Goal: Information Seeking & Learning: Learn about a topic

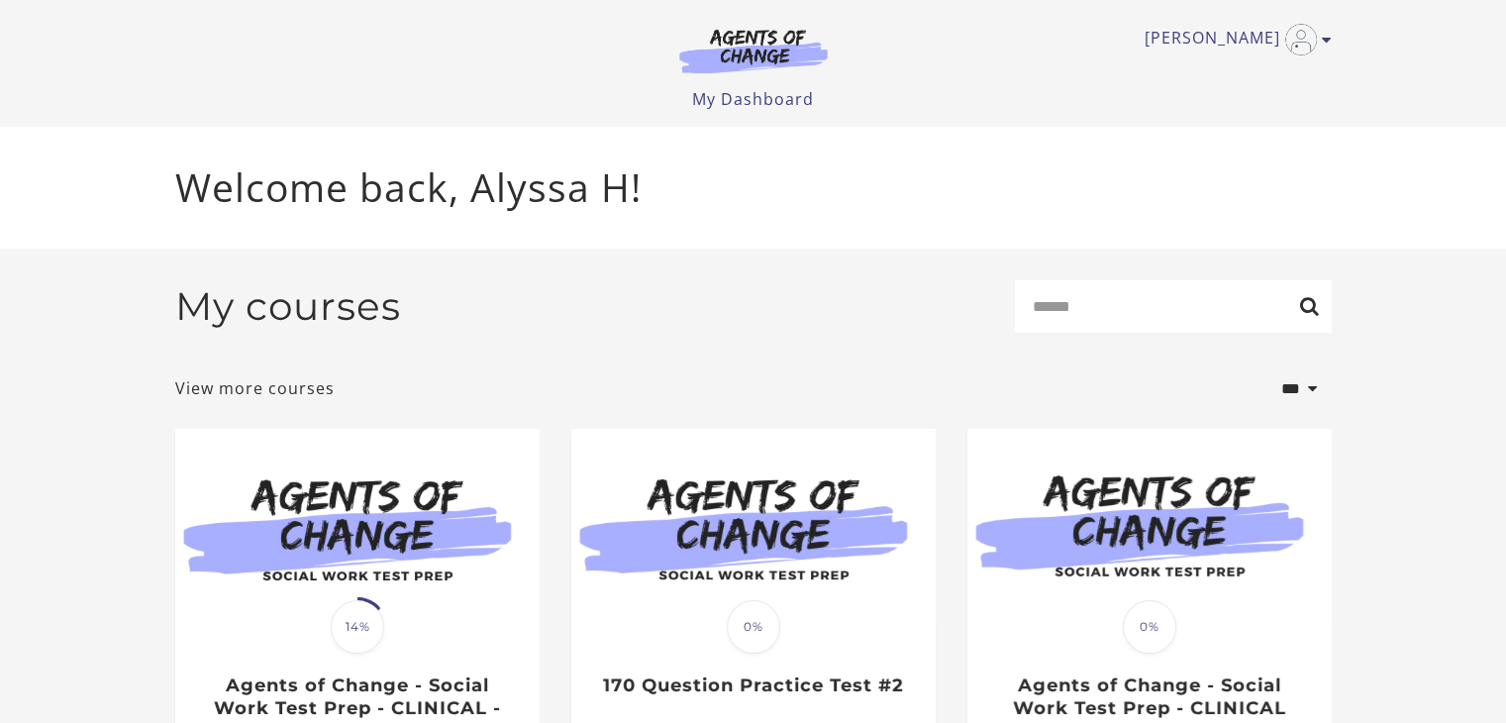
click at [755, 172] on p "Welcome back, Alyssa H!" at bounding box center [753, 187] width 1156 height 58
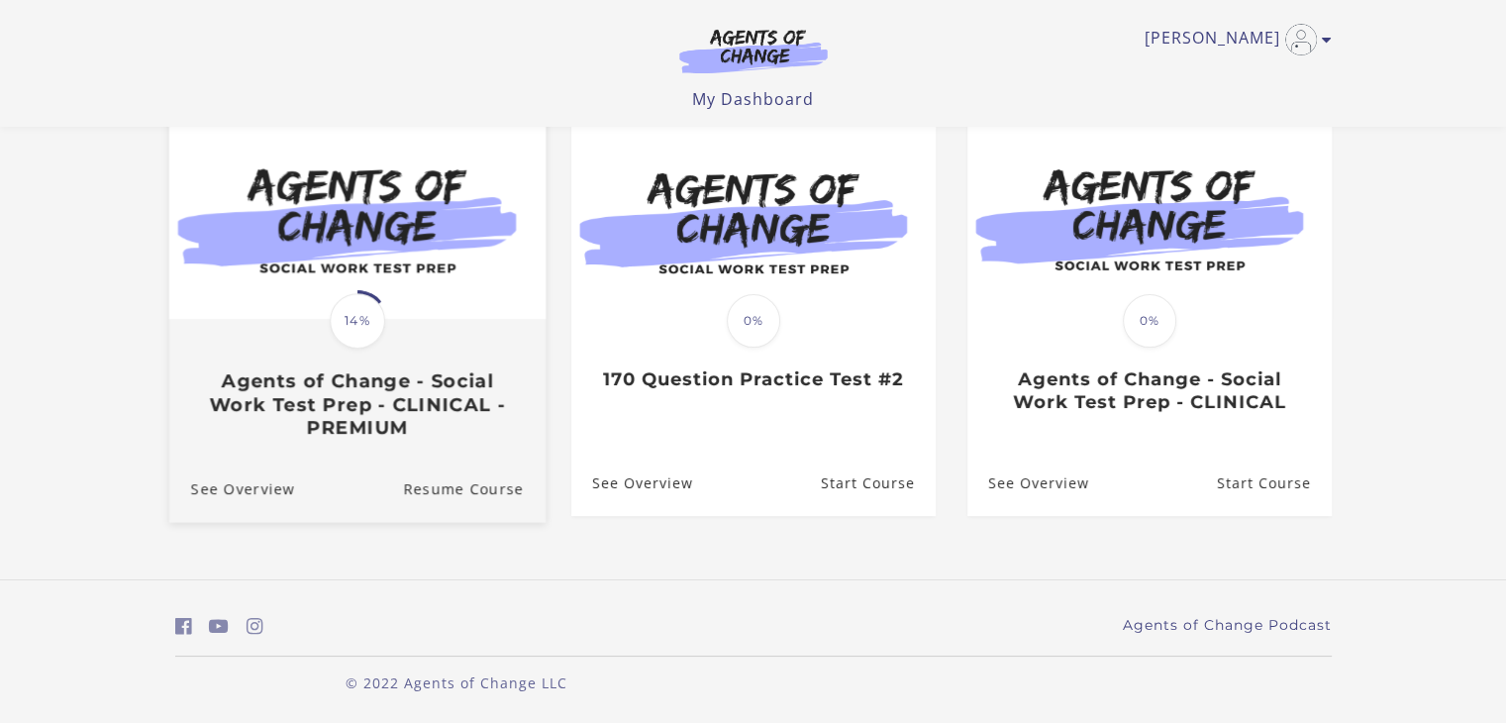
click at [389, 292] on img at bounding box center [356, 218] width 376 height 203
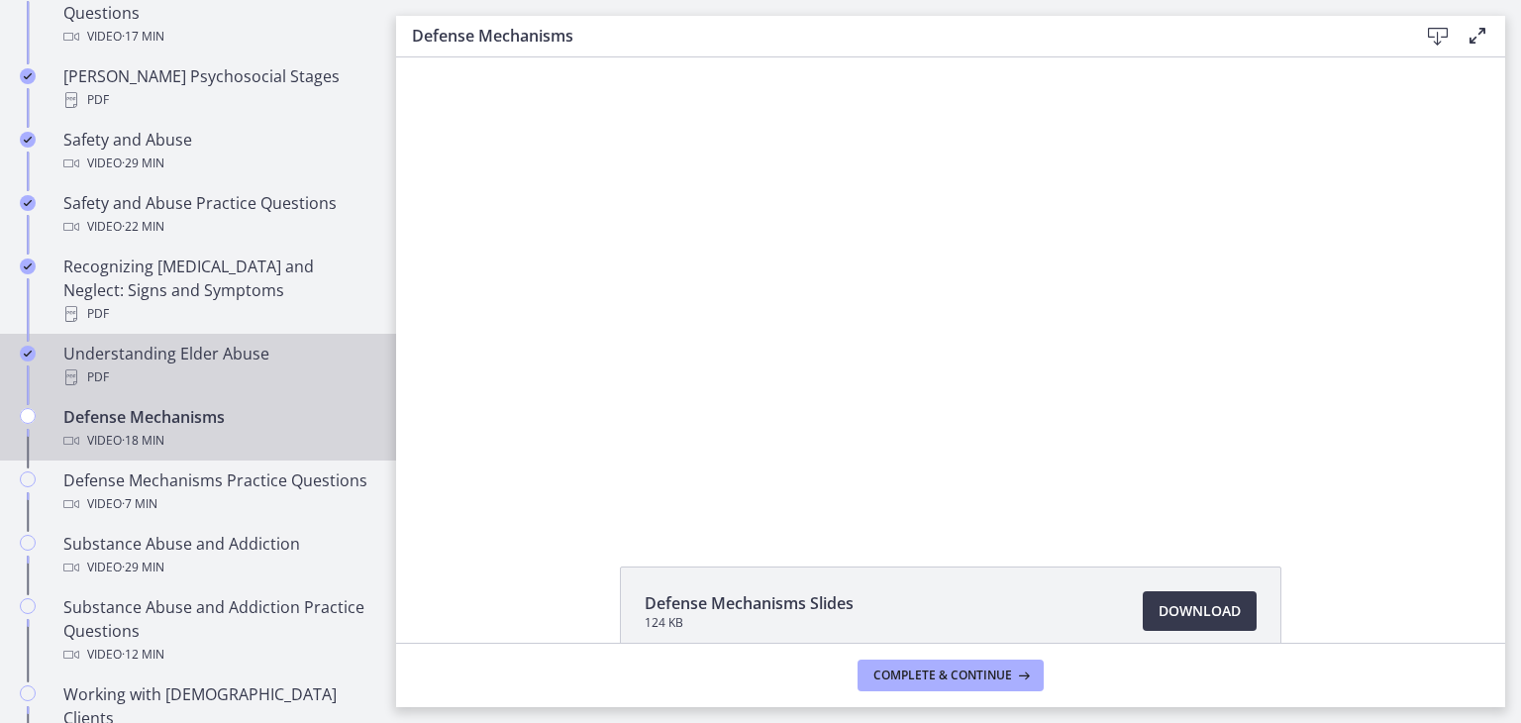
scroll to position [853, 0]
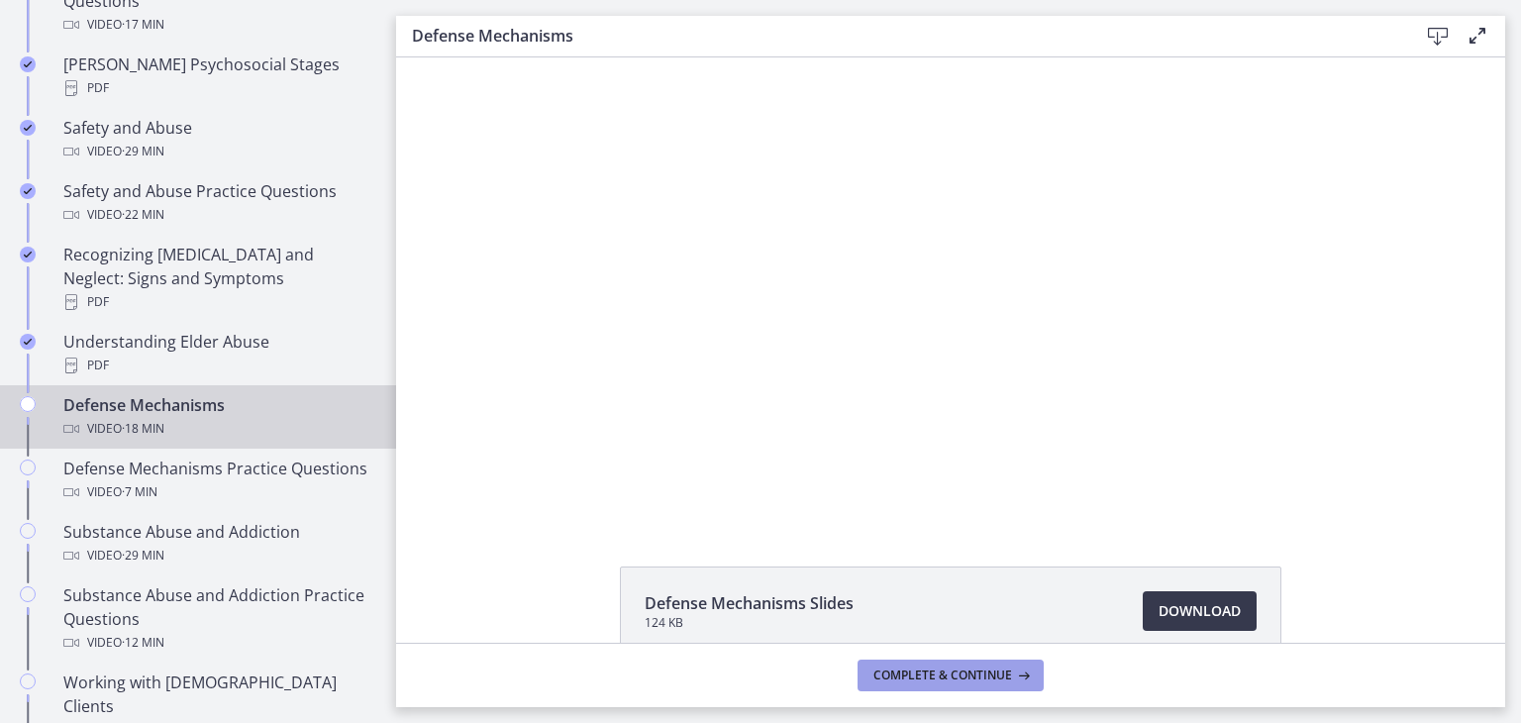
click at [1009, 669] on span "Complete & continue" at bounding box center [942, 675] width 139 height 16
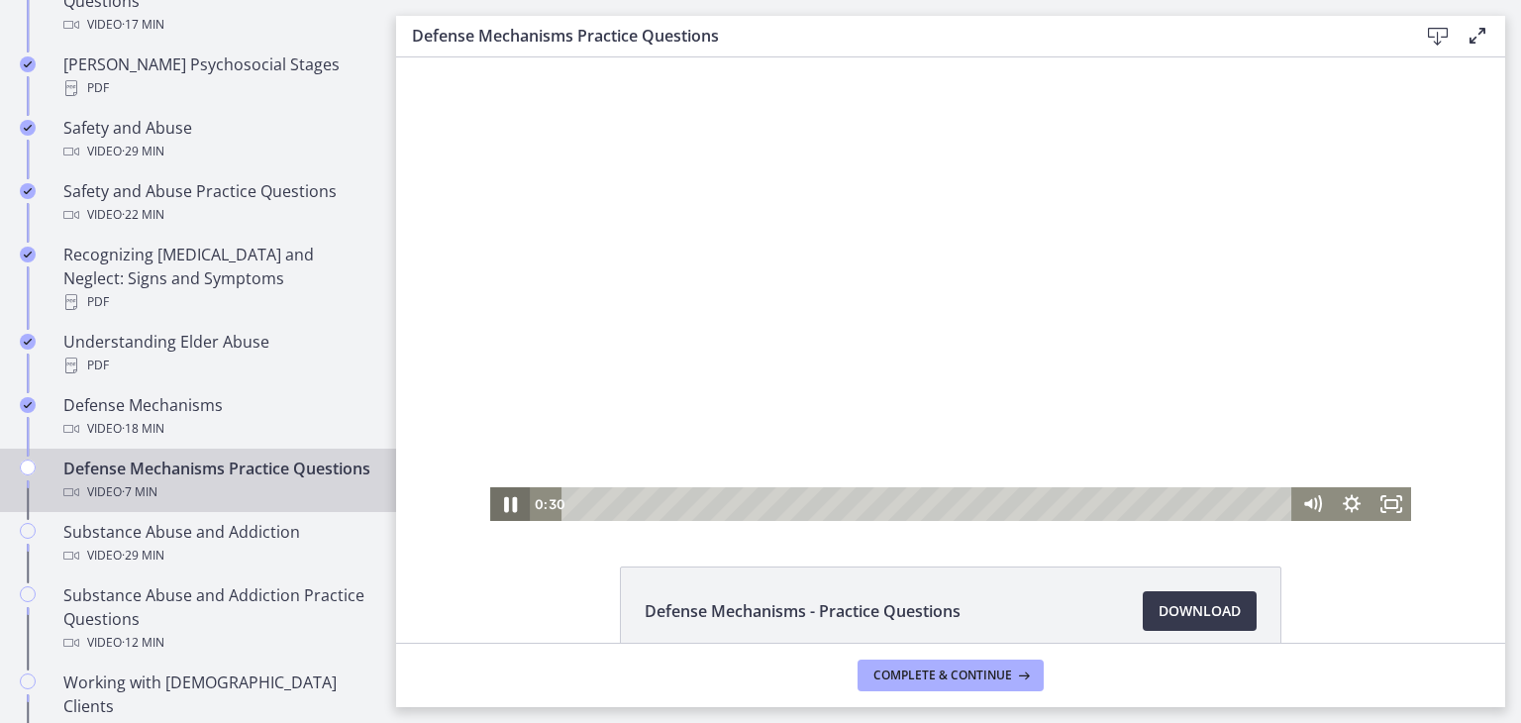
click at [507, 503] on icon "Pause" at bounding box center [510, 505] width 13 height 16
click at [576, 504] on div "0:03" at bounding box center [929, 504] width 706 height 34
click at [506, 500] on icon "Play Video" at bounding box center [512, 504] width 48 height 41
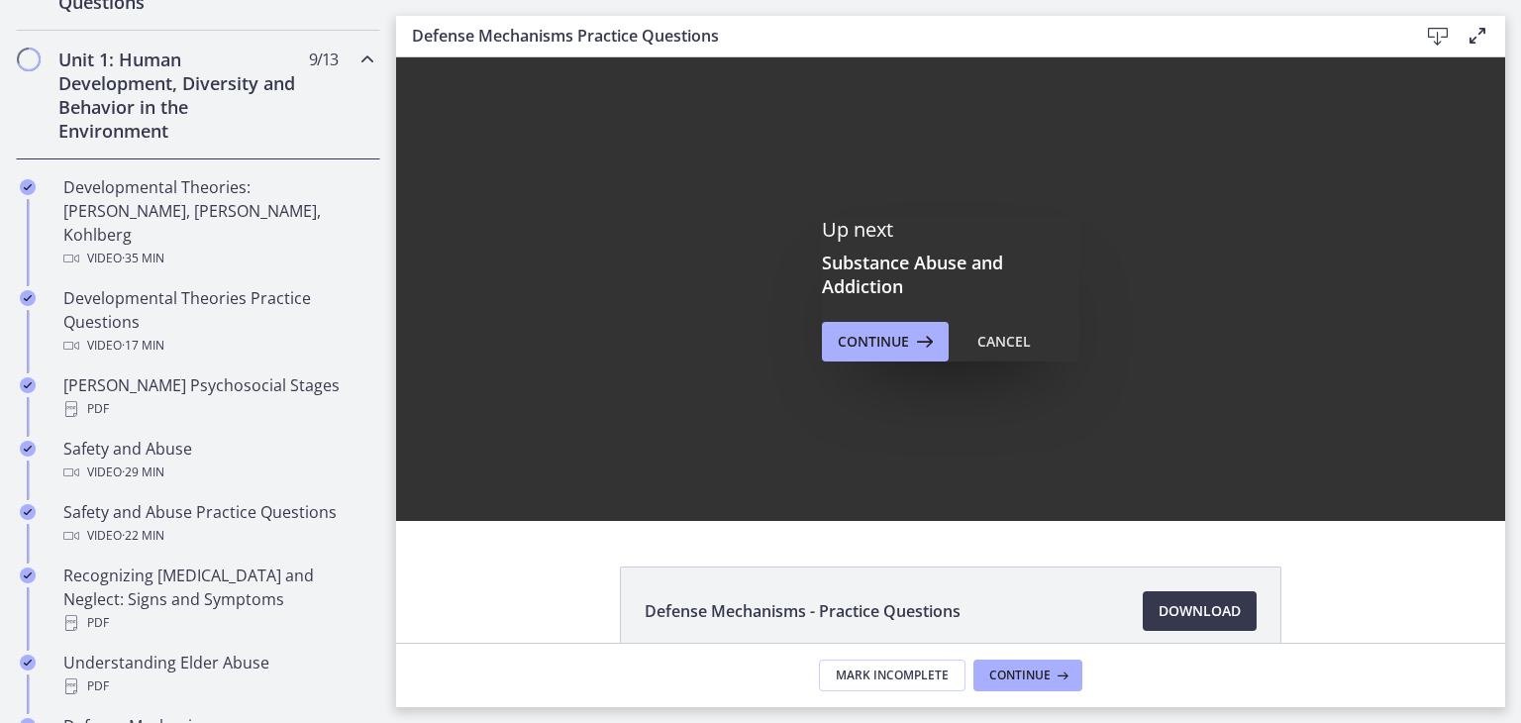
scroll to position [539, 0]
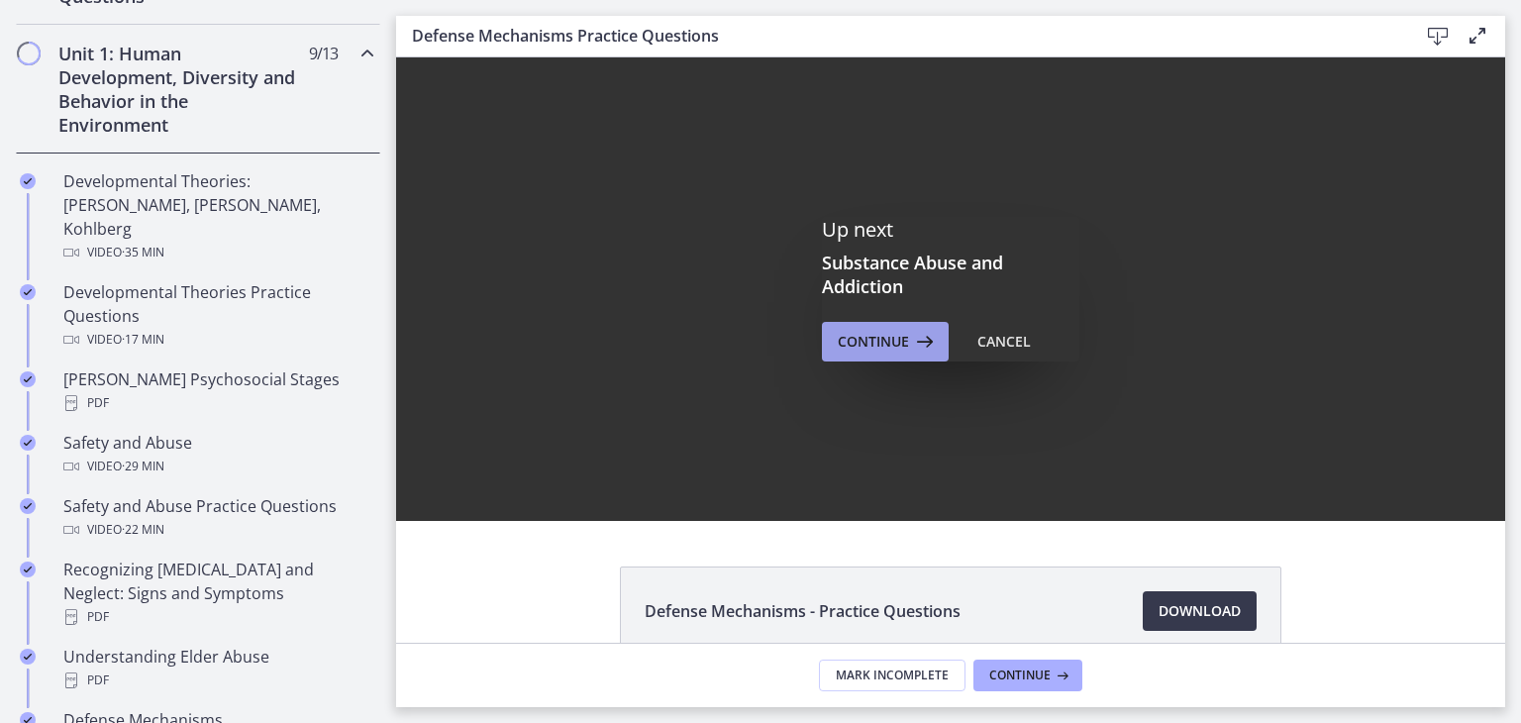
click at [890, 338] on span "Continue" at bounding box center [872, 342] width 71 height 24
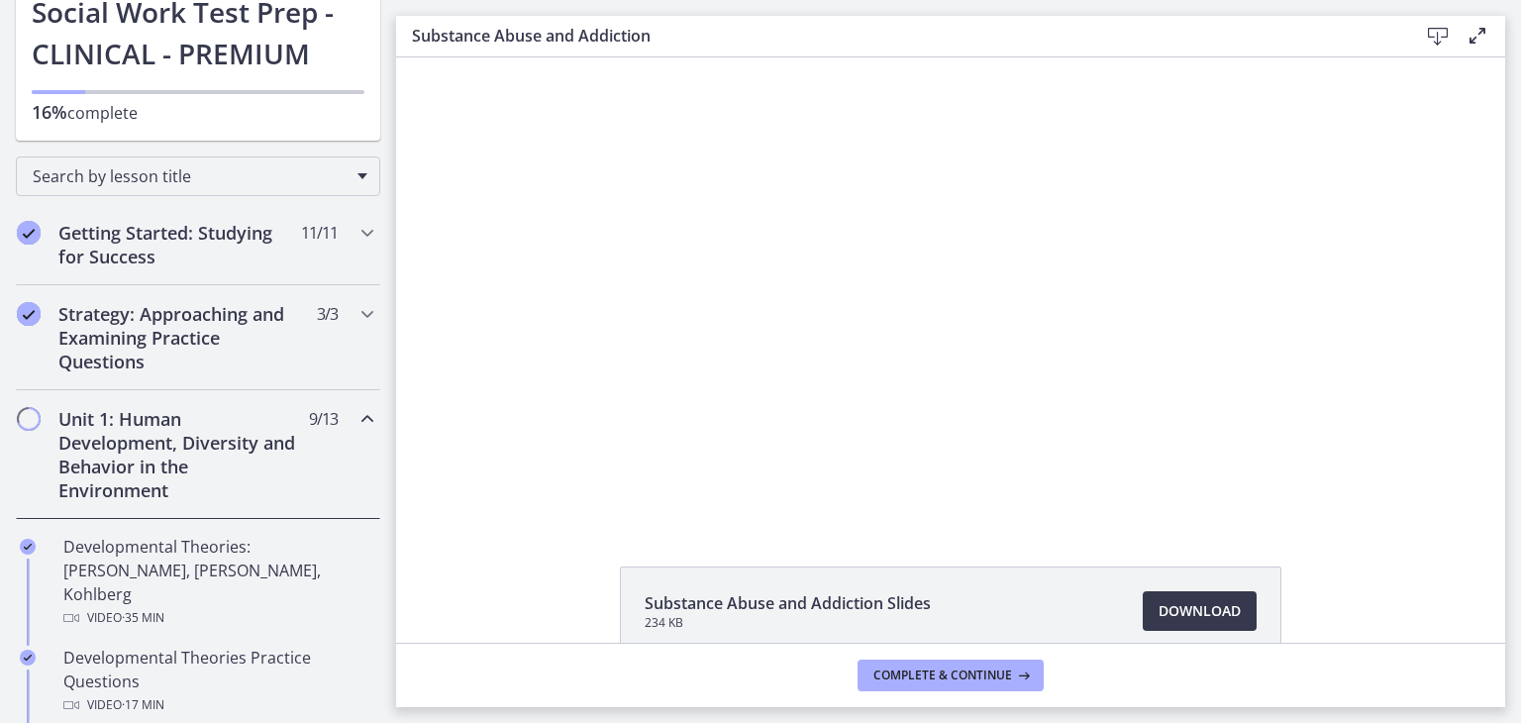
scroll to position [143, 0]
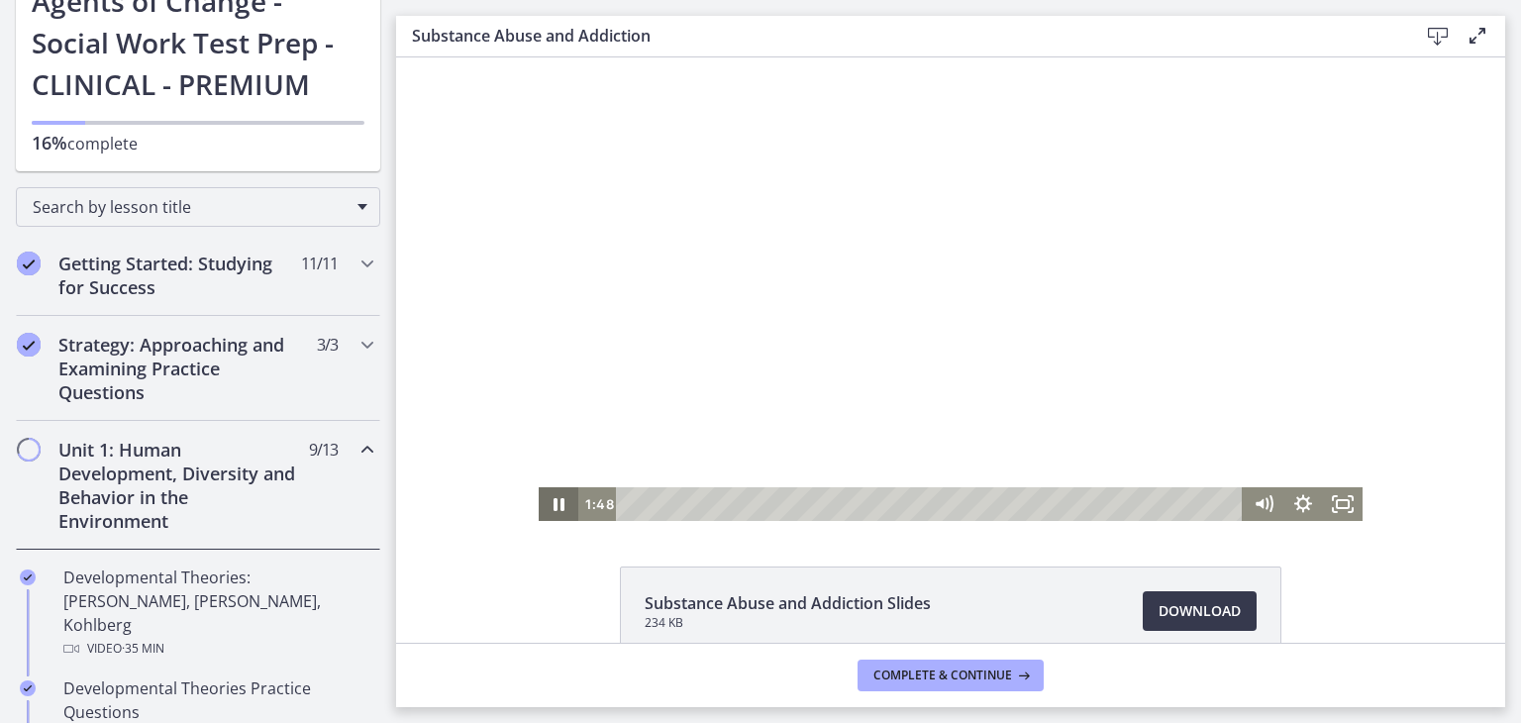
click at [561, 503] on icon "Pause" at bounding box center [559, 504] width 40 height 34
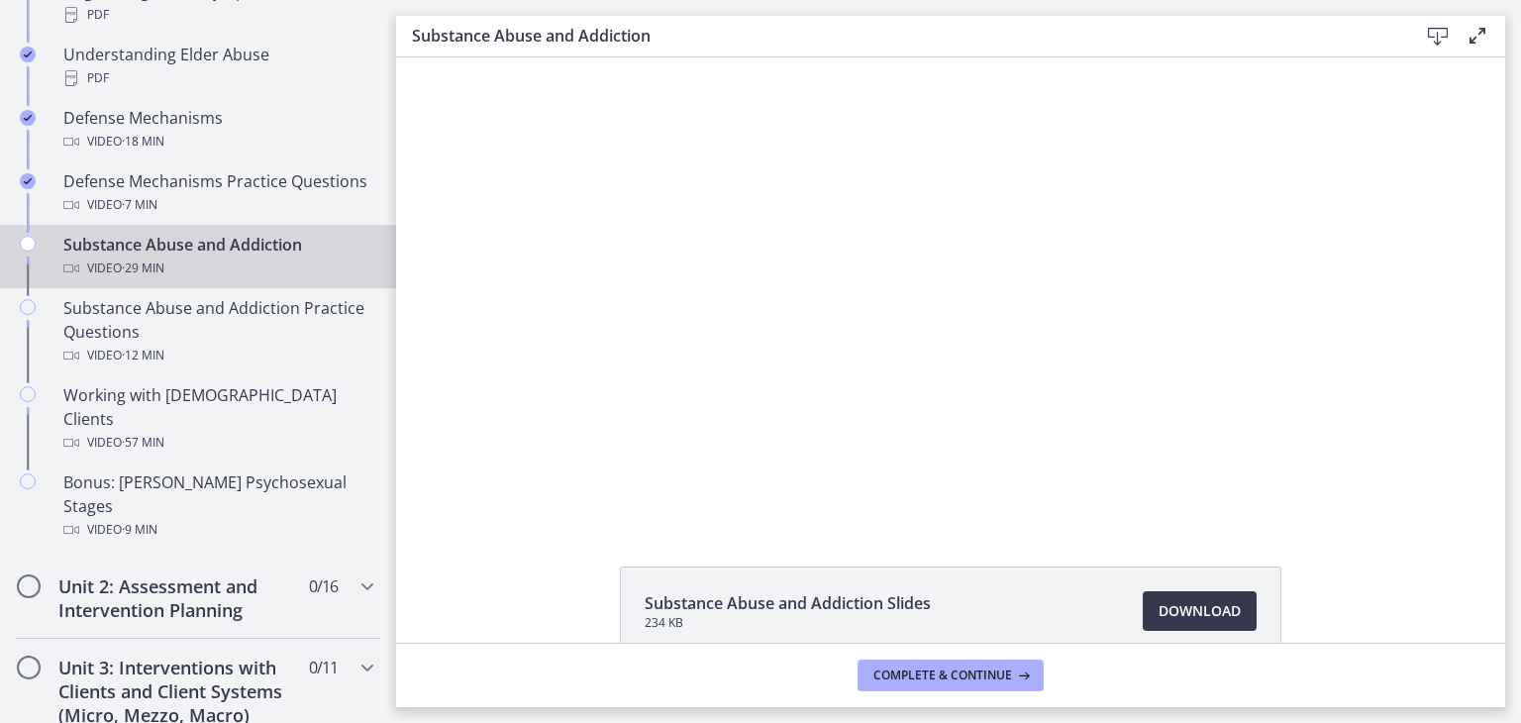
scroll to position [1140, 0]
click at [539, 487] on button "Play Video" at bounding box center [559, 504] width 40 height 34
click at [539, 487] on button "Pause" at bounding box center [559, 504] width 40 height 34
click at [539, 487] on button "Play Video" at bounding box center [559, 504] width 40 height 34
click at [539, 487] on button "Pause" at bounding box center [559, 504] width 40 height 34
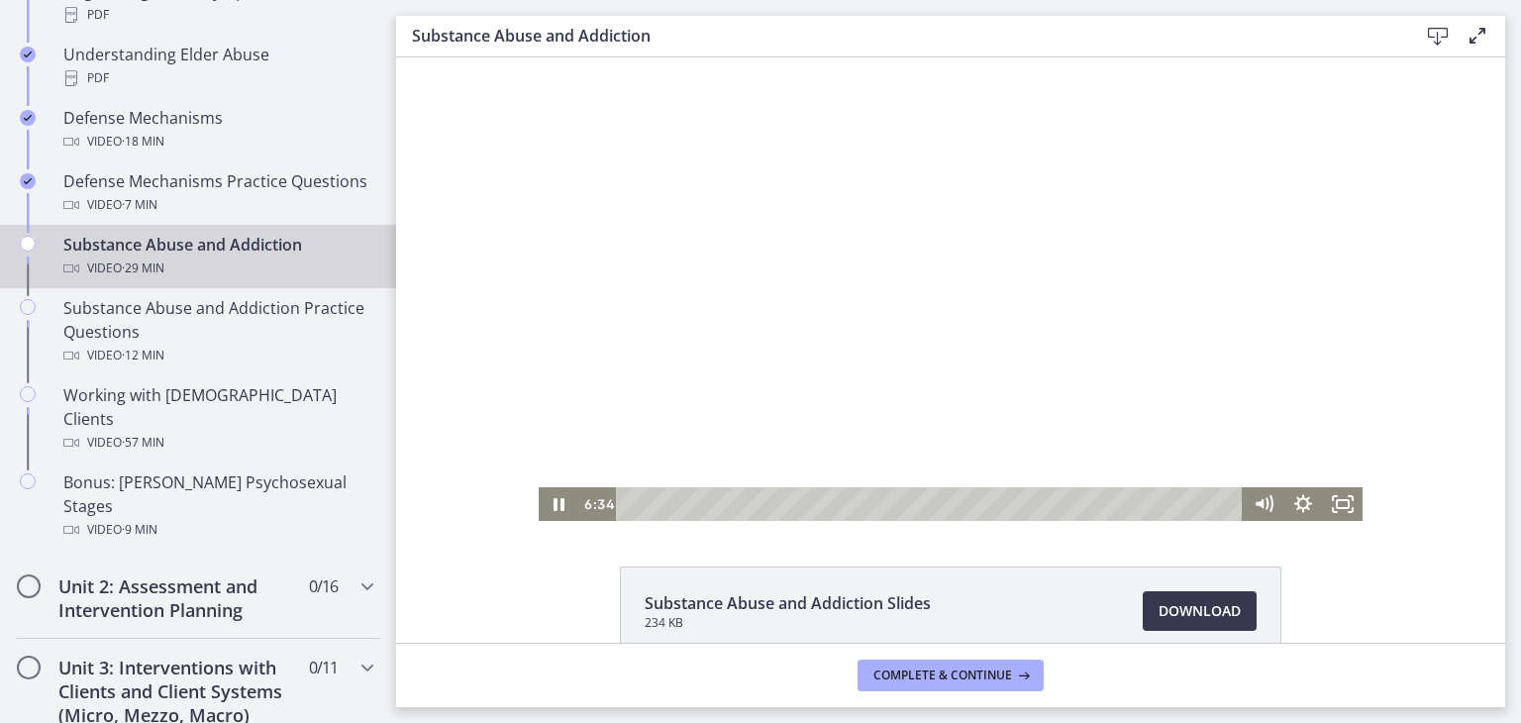
click at [1168, 188] on div at bounding box center [951, 288] width 824 height 463
click at [1006, 216] on div at bounding box center [951, 288] width 824 height 463
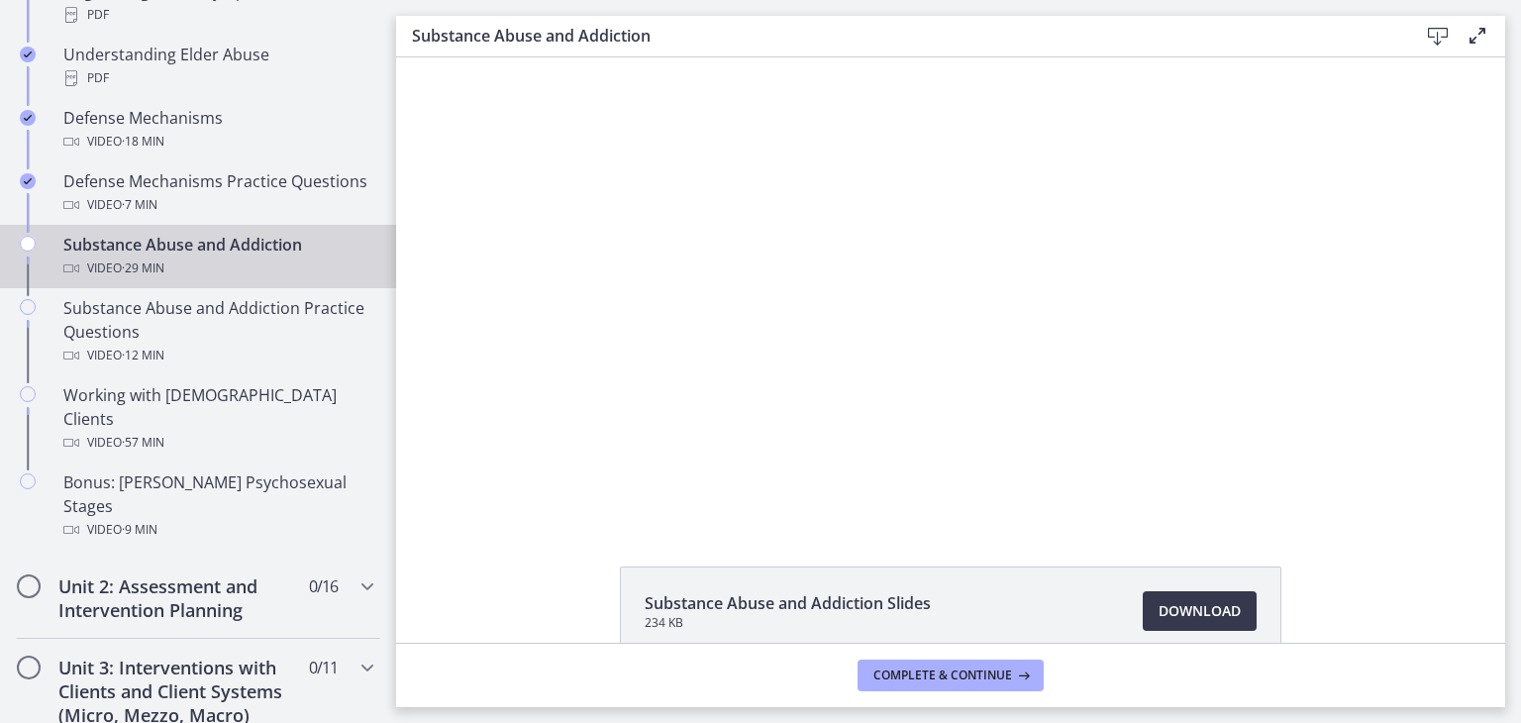
click at [539, 57] on button "Pause: cbe200utov91j64ibr5g.mp4" at bounding box center [539, 57] width 1 height 1
click at [539, 57] on button "Play Video: cbe200utov91j64ibr5g.mp4" at bounding box center [539, 57] width 1 height 1
click at [539, 57] on button "Pause: cbe200utov91j64ibr5g.mp4" at bounding box center [539, 57] width 1 height 1
click at [539, 57] on button "Play Video: cbe200utov91j64ibr5g.mp4" at bounding box center [539, 57] width 1 height 1
click at [539, 57] on button "Pause: cbe200utov91j64ibr5g.mp4" at bounding box center [539, 57] width 1 height 1
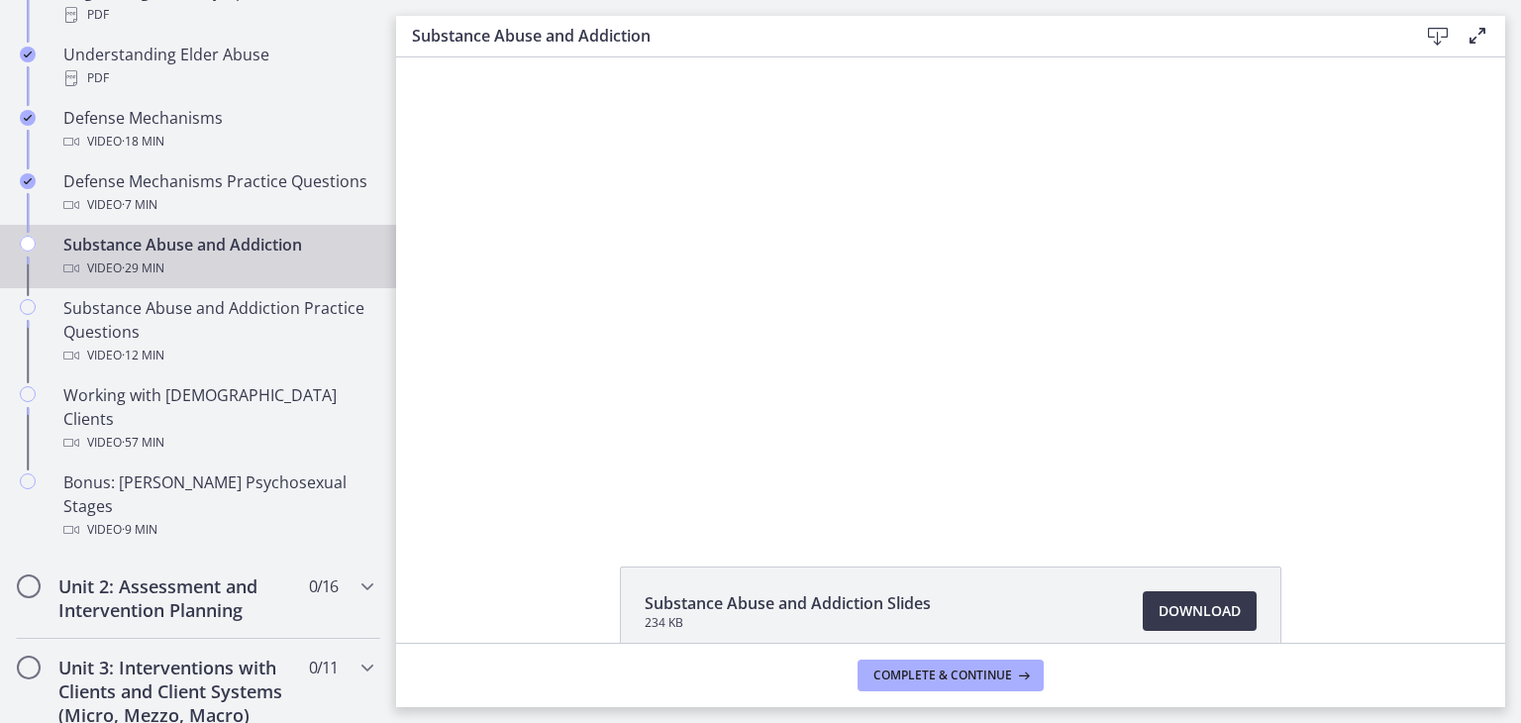
click at [539, 57] on button "Play Video: cbe200utov91j64ibr5g.mp4" at bounding box center [539, 57] width 1 height 1
click at [539, 57] on button "Pause: cbe200utov91j64ibr5g.mp4" at bounding box center [539, 57] width 1 height 1
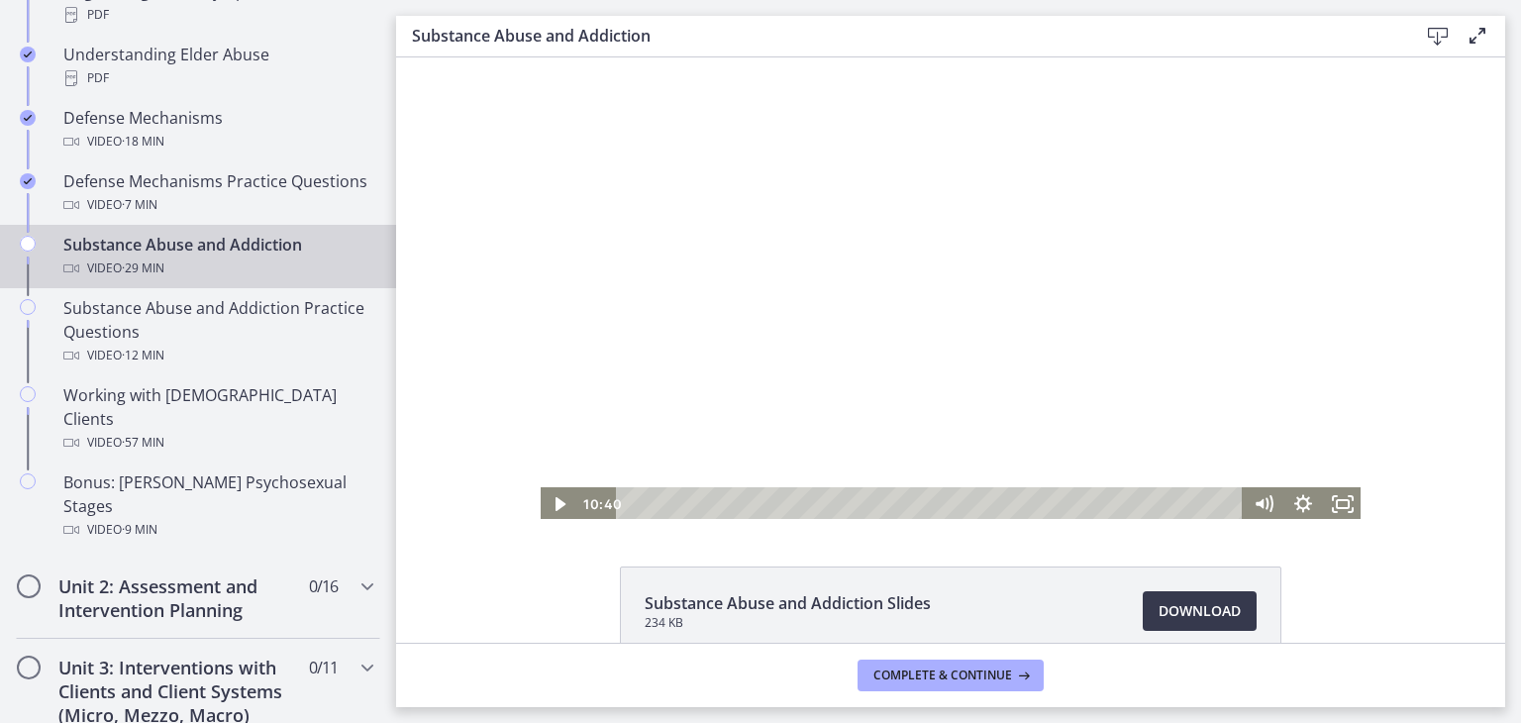
click at [539, 57] on button "Play Video: cbe200utov91j64ibr5g.mp4" at bounding box center [539, 57] width 1 height 1
click at [539, 57] on button "Pause: cbe200utov91j64ibr5g.mp4" at bounding box center [539, 57] width 1 height 1
click at [539, 57] on button "Play Video: cbe200utov91j64ibr5g.mp4" at bounding box center [539, 57] width 1 height 1
click at [539, 57] on button "Pause: cbe200utov91j64ibr5g.mp4" at bounding box center [539, 57] width 1 height 1
click at [539, 57] on button "Play Video: cbe200utov91j64ibr5g.mp4" at bounding box center [539, 57] width 1 height 1
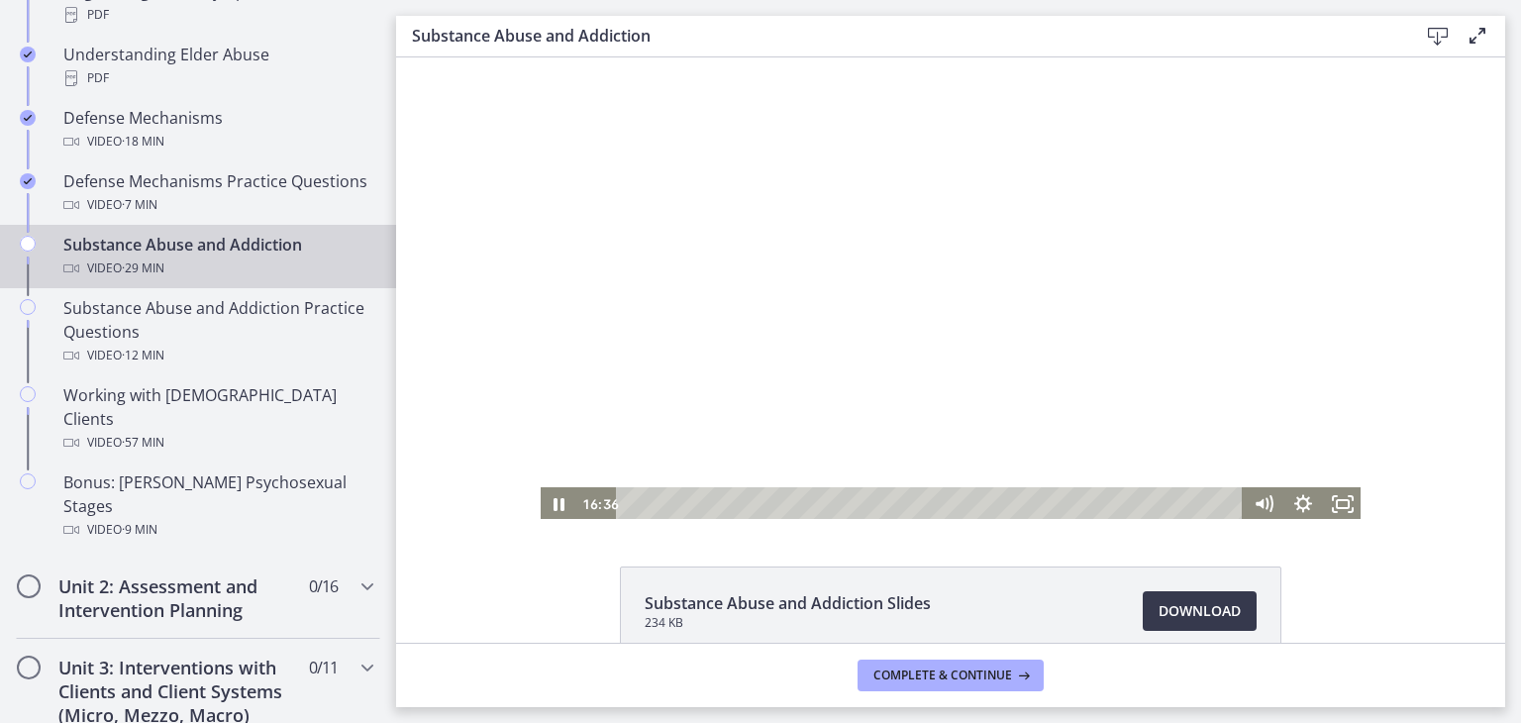
click at [539, 57] on button "Pause: cbe200utov91j64ibr5g.mp4" at bounding box center [539, 57] width 1 height 1
click at [539, 57] on button "Play Video: cbe200utov91j64ibr5g.mp4" at bounding box center [539, 57] width 1 height 1
click at [539, 57] on button "Pause: cbe200utov91j64ibr5g.mp4" at bounding box center [539, 57] width 1 height 1
click at [539, 57] on button "Play Video: cbe200utov91j64ibr5g.mp4" at bounding box center [539, 57] width 1 height 1
click at [539, 57] on button "Pause: cbe200utov91j64ibr5g.mp4" at bounding box center [539, 57] width 1 height 1
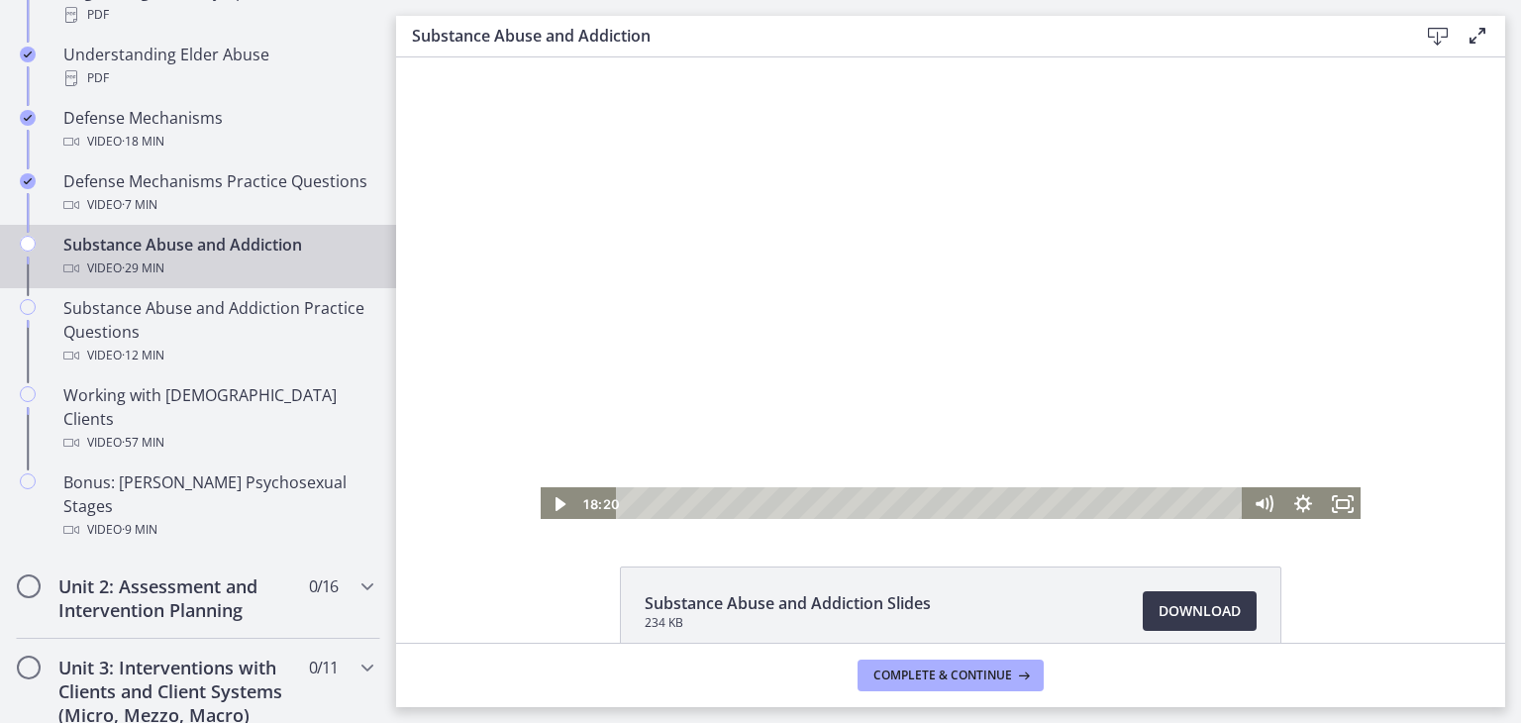
click at [539, 57] on button "Play Video: cbe200utov91j64ibr5g.mp4" at bounding box center [539, 57] width 1 height 1
click at [539, 57] on button "Pause: cbe200utov91j64ibr5g.mp4" at bounding box center [539, 57] width 1 height 1
click at [717, 276] on div at bounding box center [951, 288] width 824 height 463
click at [539, 57] on button "Pause: cbe200utov91j64ibr5g.mp4" at bounding box center [539, 57] width 1 height 1
click at [539, 57] on button "Play Video: cbe200utov91j64ibr5g.mp4" at bounding box center [539, 57] width 1 height 1
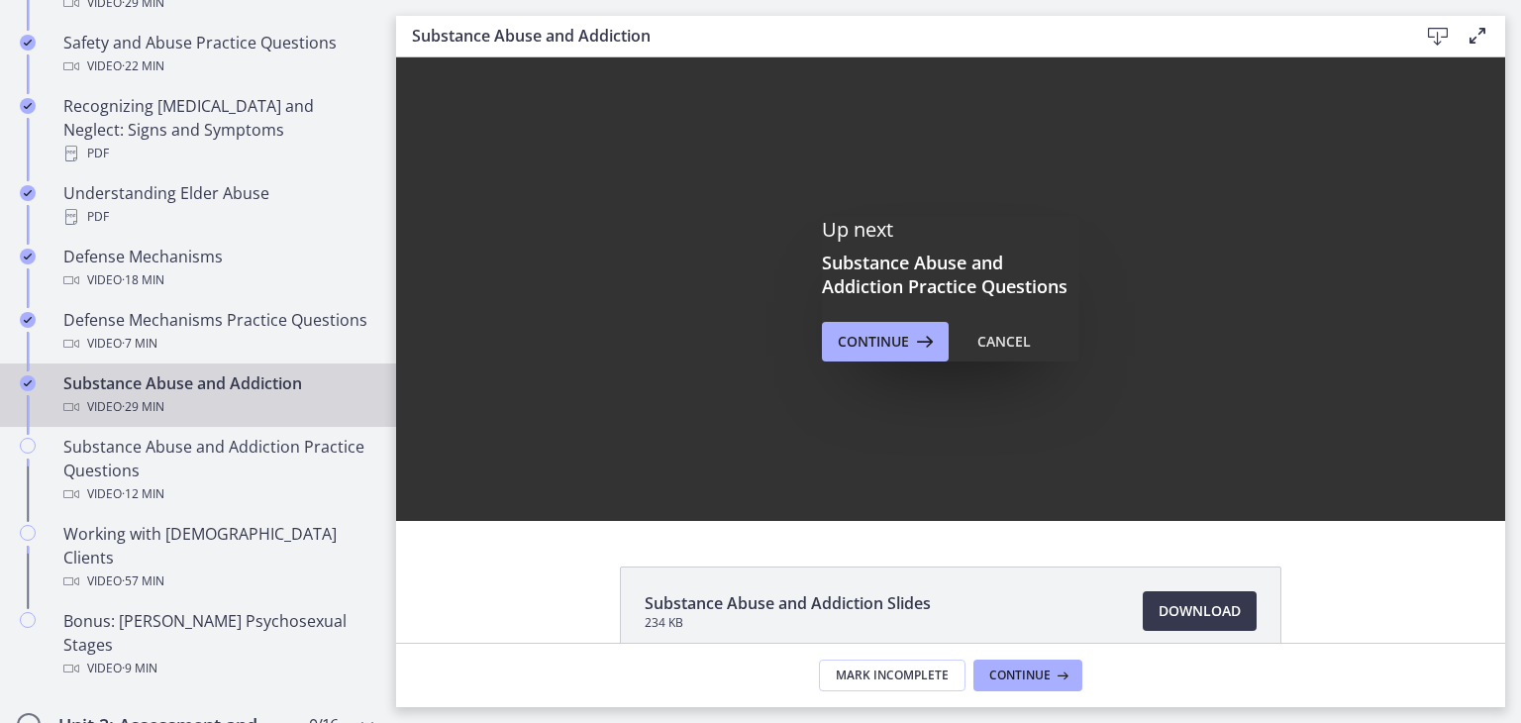
scroll to position [0, 0]
click at [909, 336] on icon at bounding box center [923, 342] width 28 height 24
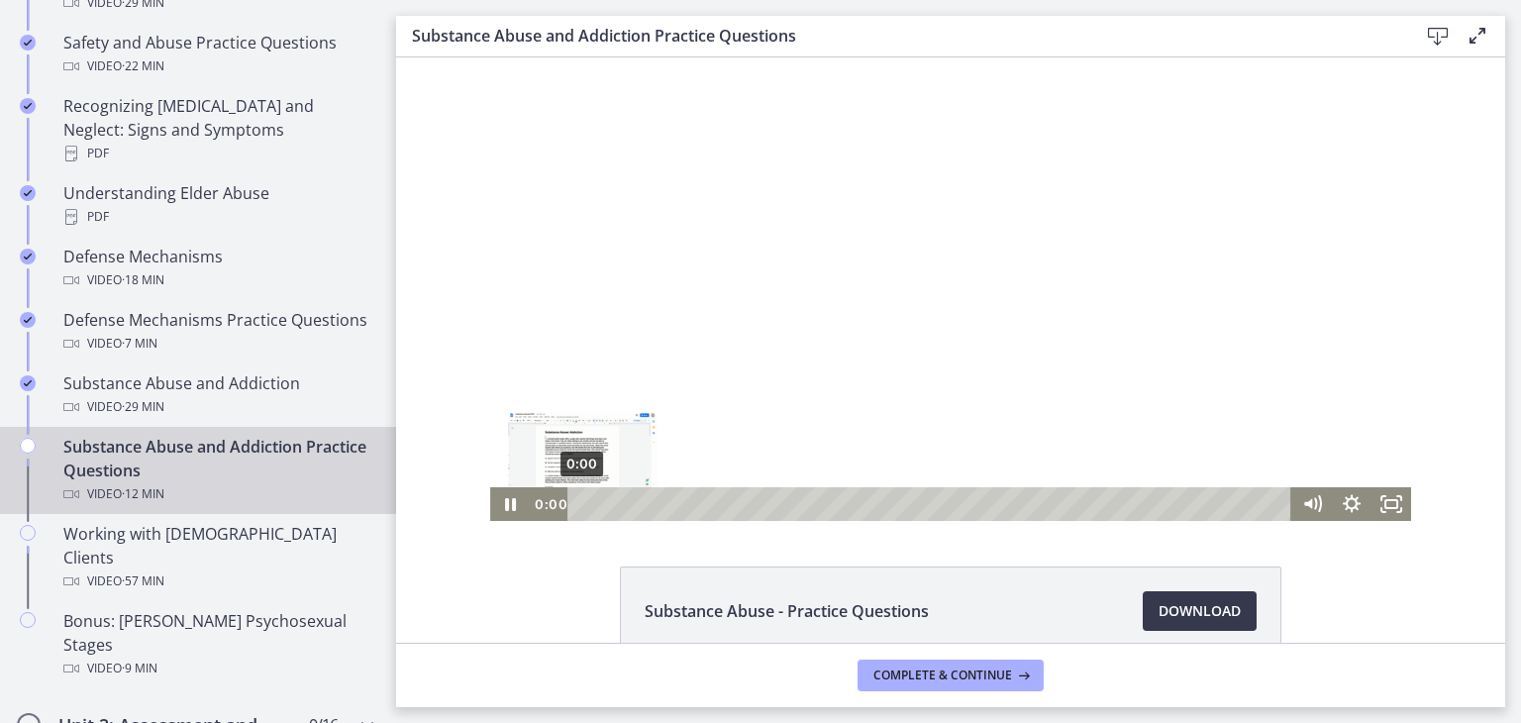
click at [582, 503] on div "0:00" at bounding box center [932, 504] width 700 height 34
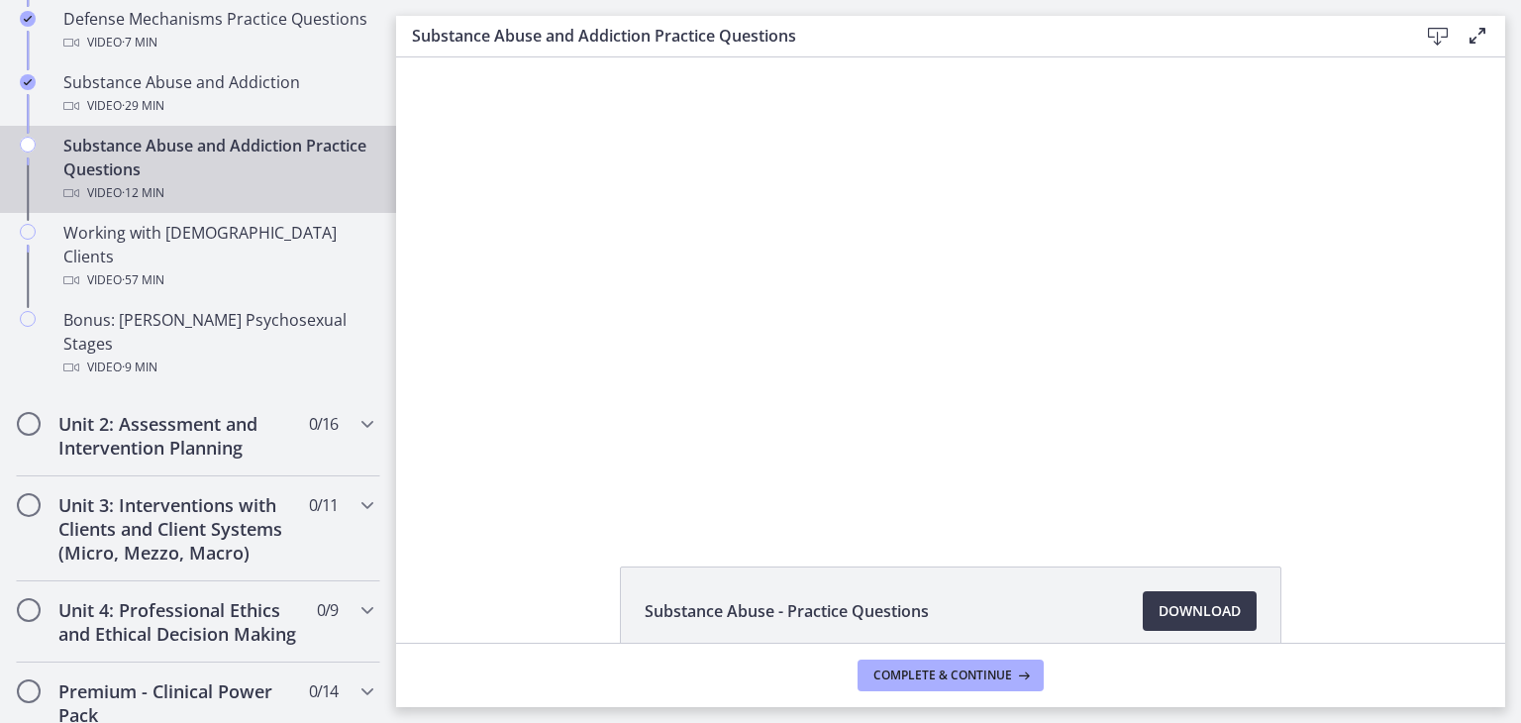
scroll to position [1305, 0]
click at [355, 410] on icon "Chapters" at bounding box center [367, 422] width 24 height 24
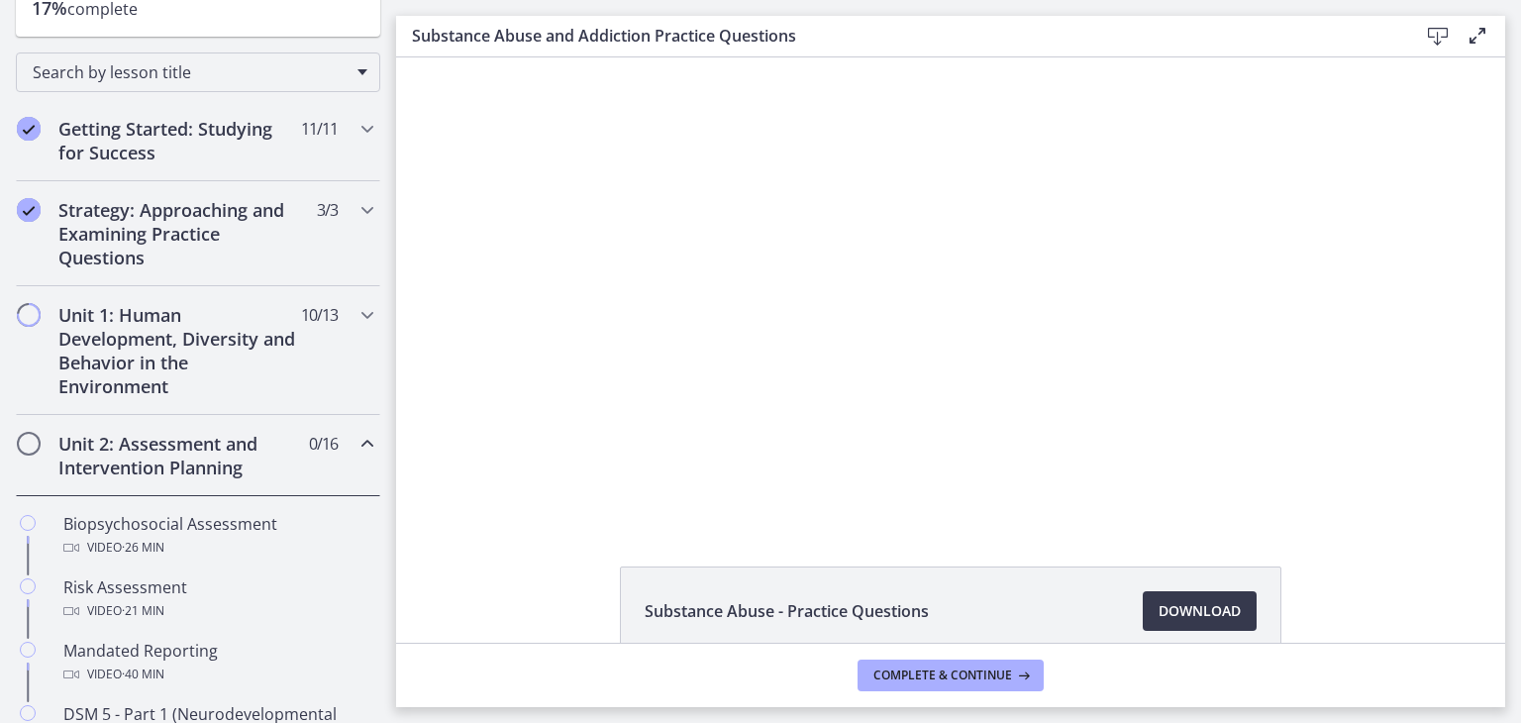
scroll to position [280, 0]
click at [355, 435] on icon "Chapters" at bounding box center [367, 441] width 24 height 24
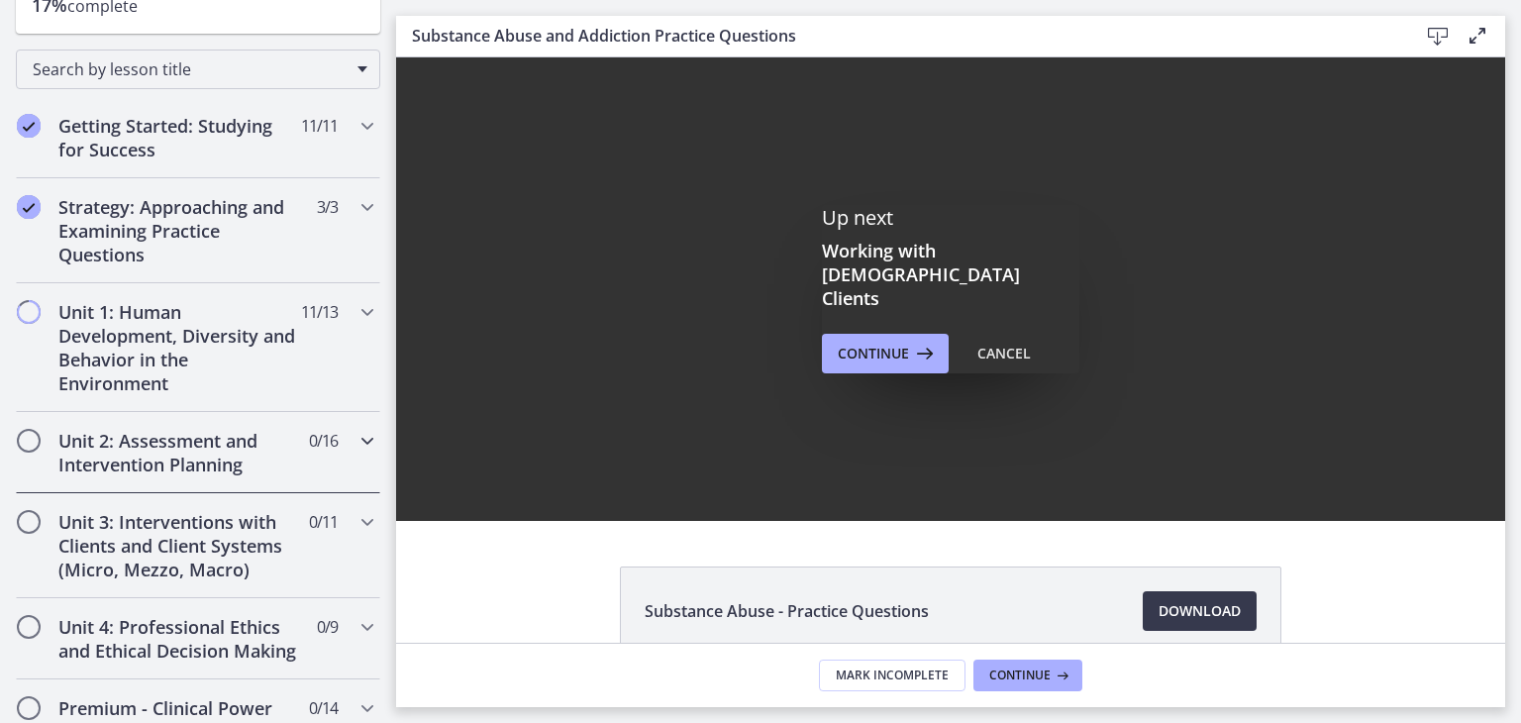
scroll to position [0, 0]
click at [891, 342] on span "Continue" at bounding box center [872, 354] width 71 height 24
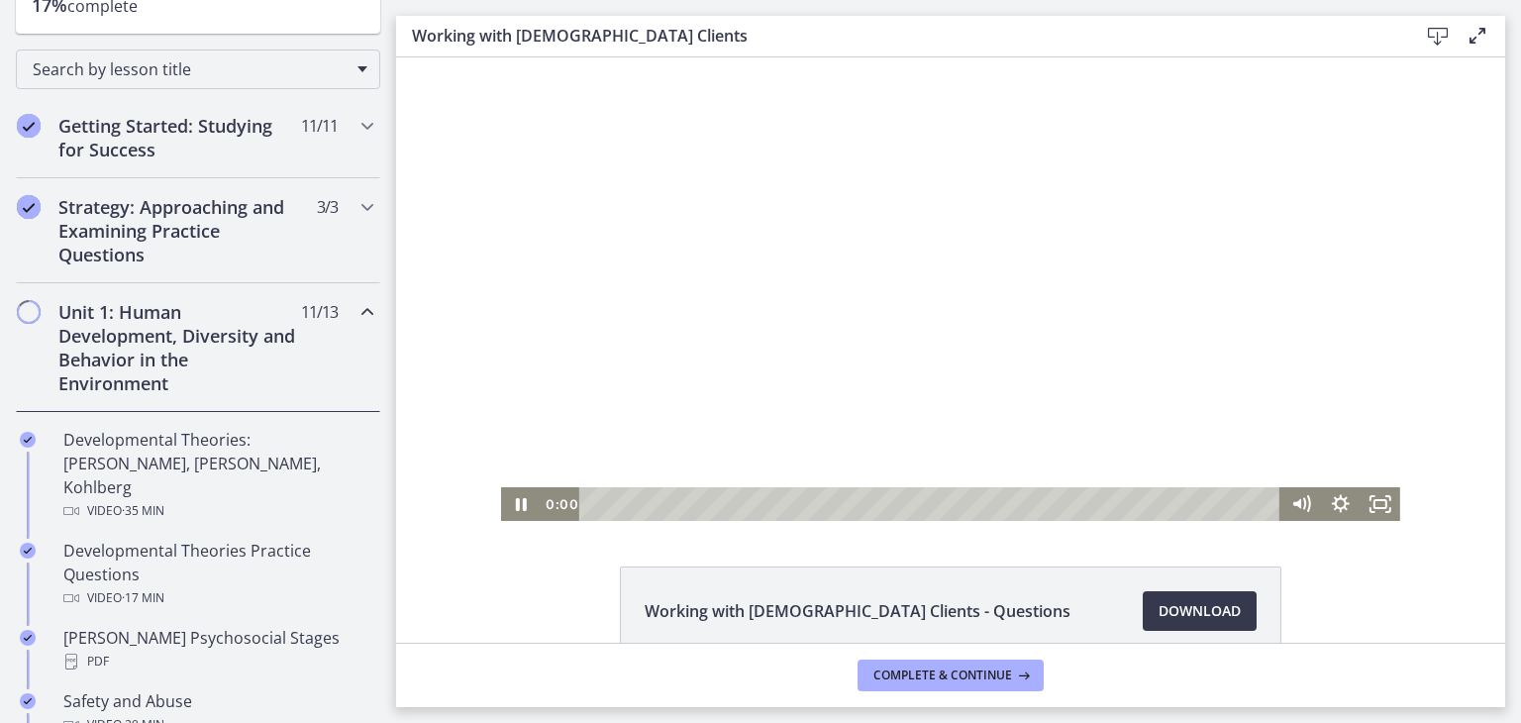
drag, startPoint x: 586, startPoint y: 501, endPoint x: 566, endPoint y: 501, distance: 19.8
click at [566, 501] on div "0:00 0:00" at bounding box center [911, 504] width 740 height 34
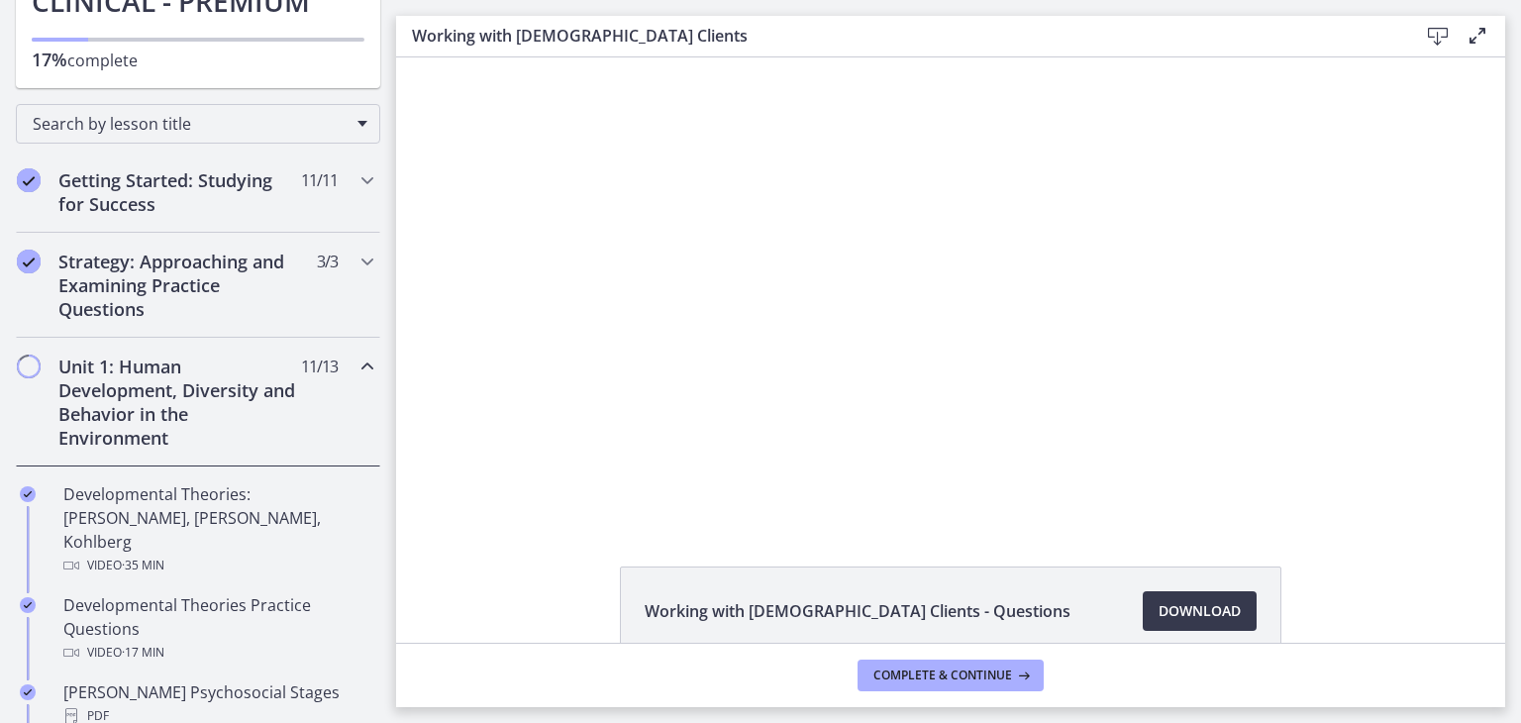
scroll to position [233, 0]
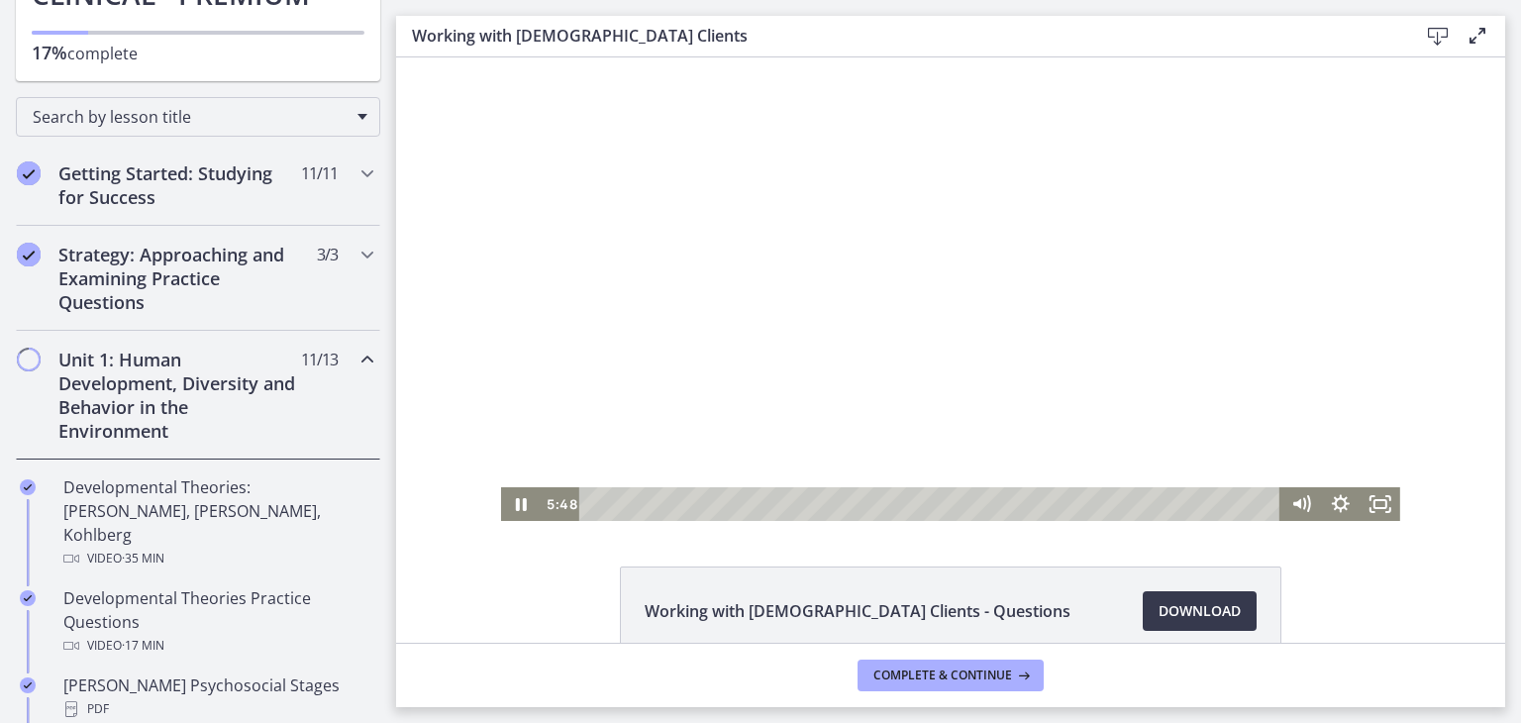
click at [878, 316] on div at bounding box center [950, 288] width 899 height 463
